Goal: Transaction & Acquisition: Purchase product/service

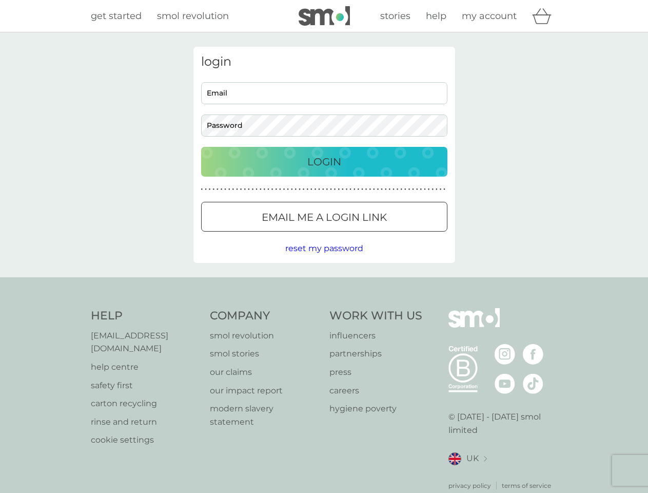
click at [545, 16] on icon "basket" at bounding box center [542, 16] width 20 height 16
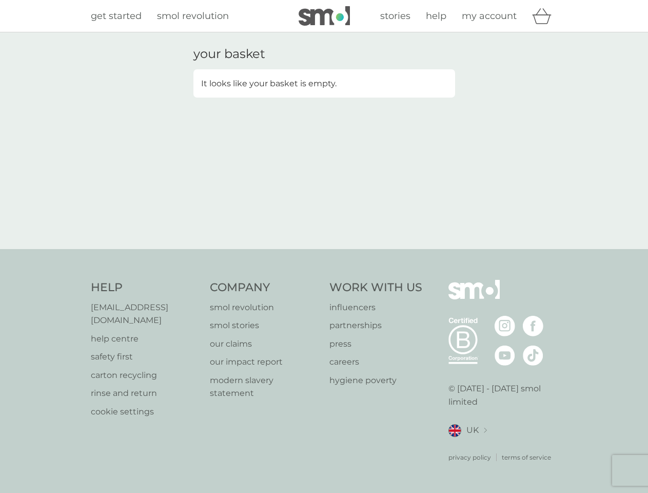
click at [324, 217] on div "your basket It looks like your basket is empty." at bounding box center [324, 141] width 277 height 188
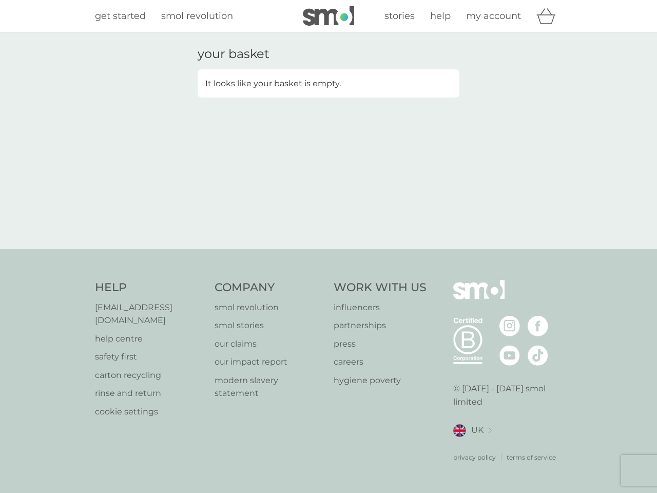
click at [324, 248] on div "your basket It looks like your basket is empty." at bounding box center [328, 140] width 657 height 217
click at [468, 446] on div "privacy policy terms of service" at bounding box center [507, 449] width 109 height 25
